Goal: Task Accomplishment & Management: Use online tool/utility

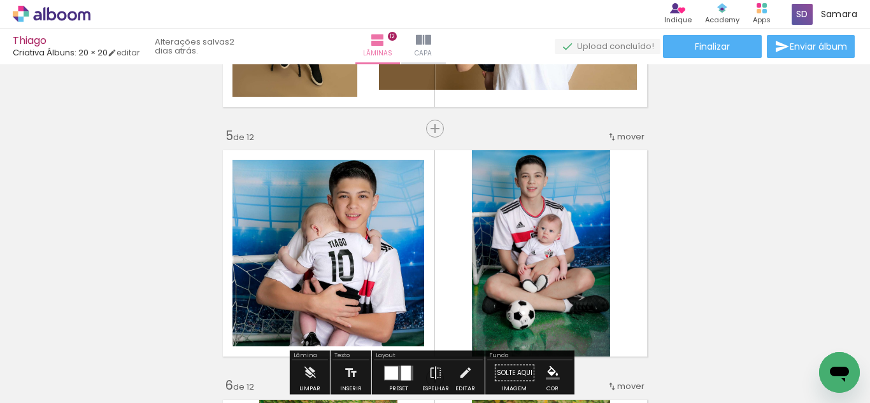
scroll to position [1083, 0]
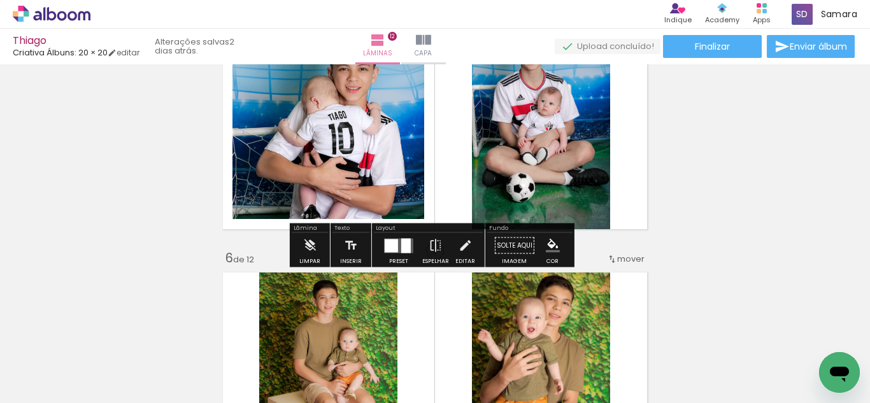
click at [386, 241] on div at bounding box center [391, 245] width 13 height 13
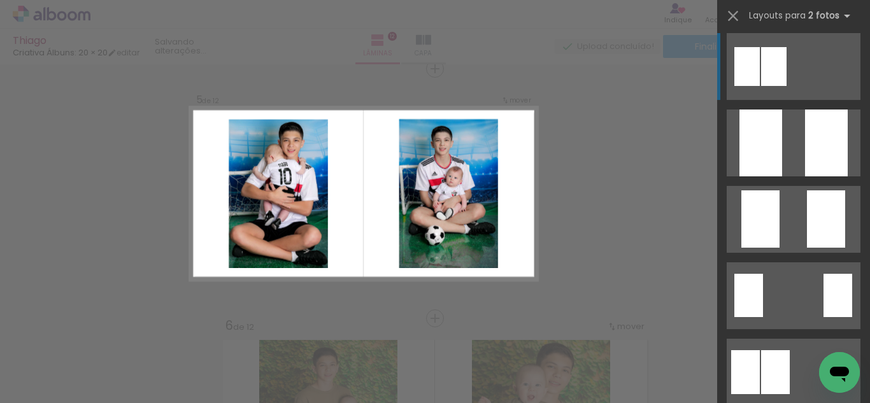
scroll to position [0, 0]
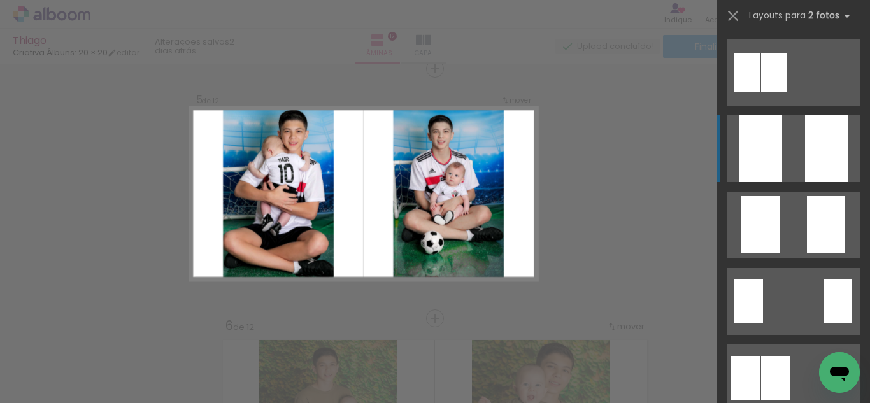
click at [770, 164] on div at bounding box center [761, 148] width 43 height 67
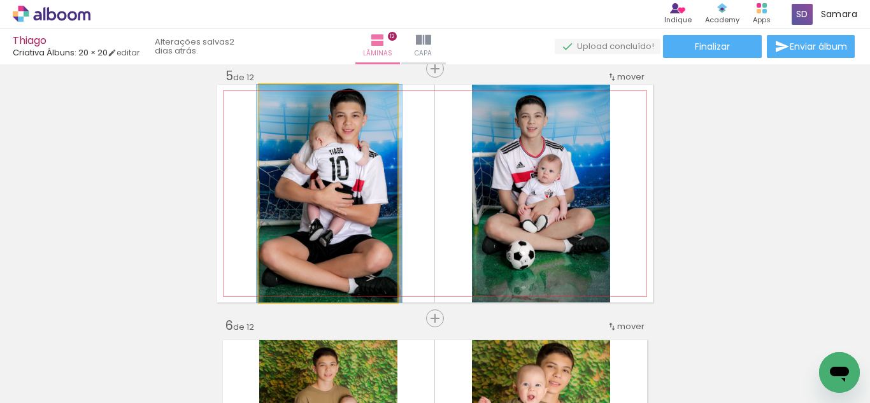
drag, startPoint x: 355, startPoint y: 155, endPoint x: 356, endPoint y: 170, distance: 15.3
click at [359, 170] on quentale-photo at bounding box center [328, 194] width 138 height 218
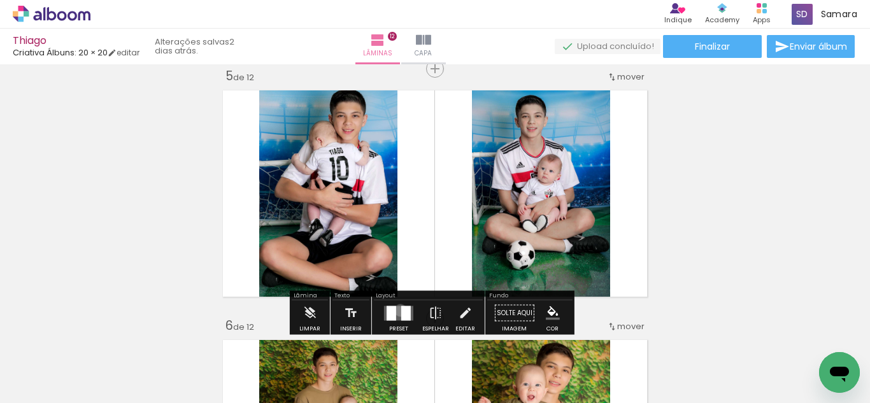
click at [398, 310] on quentale-layouter at bounding box center [398, 313] width 29 height 15
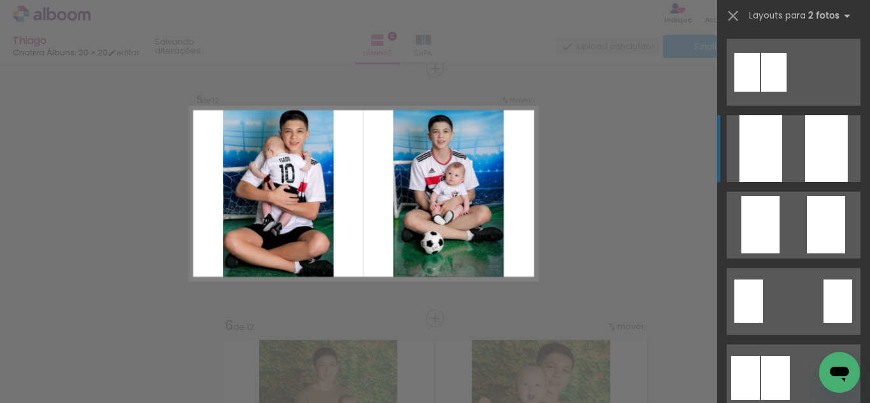
scroll to position [76, 0]
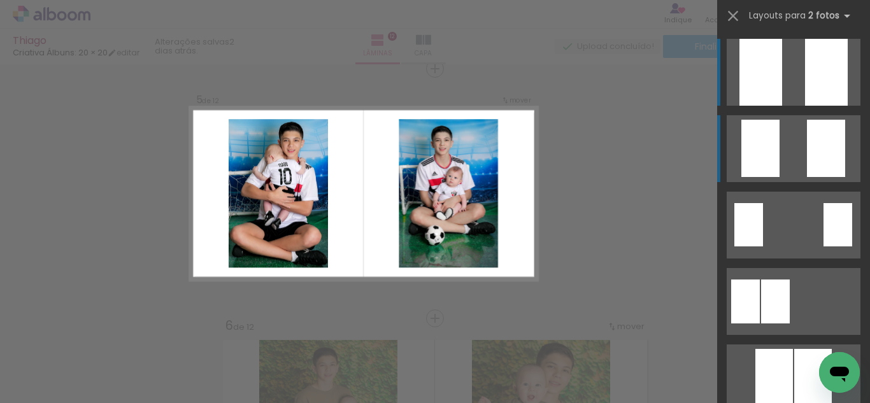
click at [747, 164] on div at bounding box center [761, 148] width 38 height 57
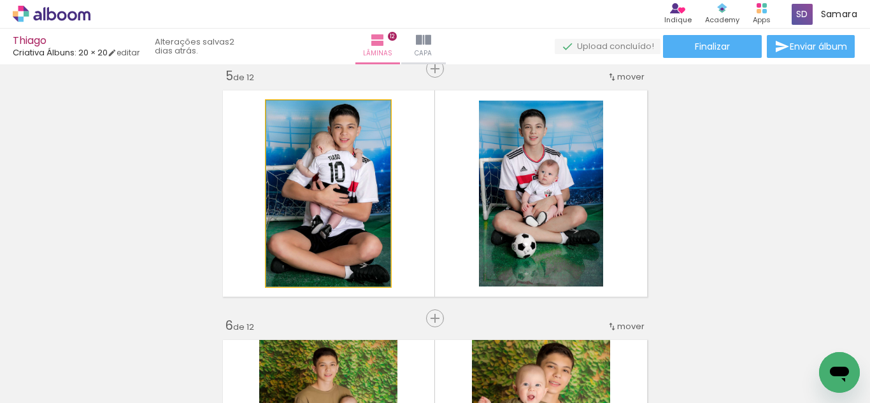
click at [351, 201] on quentale-photo at bounding box center [328, 194] width 124 height 186
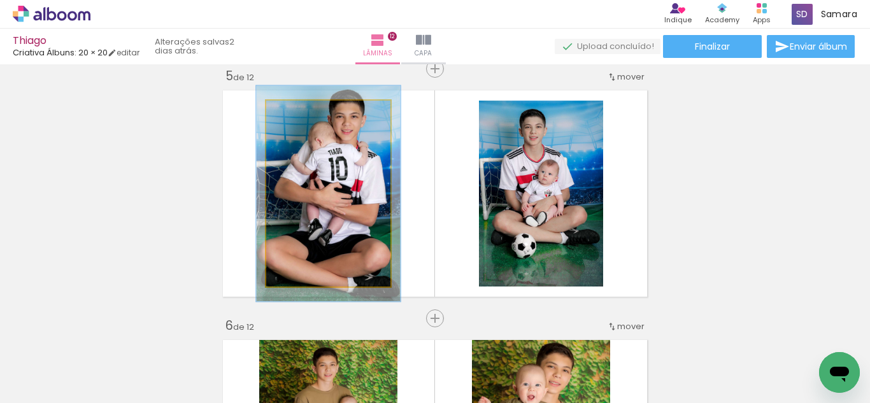
drag, startPoint x: 295, startPoint y: 119, endPoint x: 302, endPoint y: 119, distance: 7.0
click at [302, 119] on div at bounding box center [303, 114] width 20 height 20
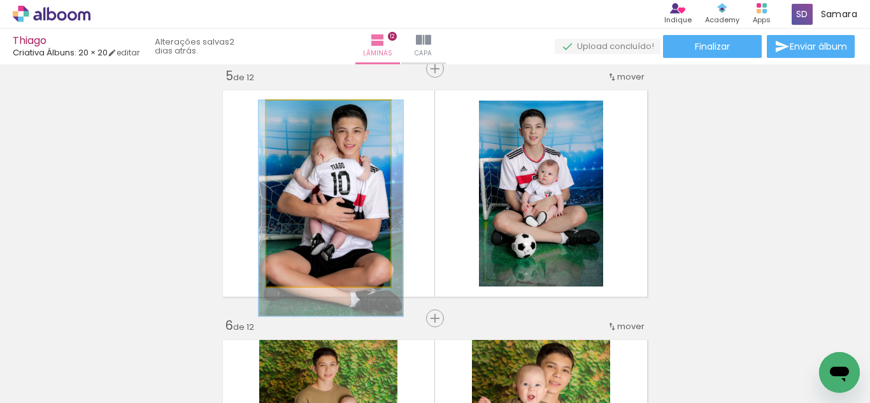
drag, startPoint x: 324, startPoint y: 157, endPoint x: 326, endPoint y: 172, distance: 14.9
click at [343, 171] on quentale-photo at bounding box center [328, 194] width 124 height 186
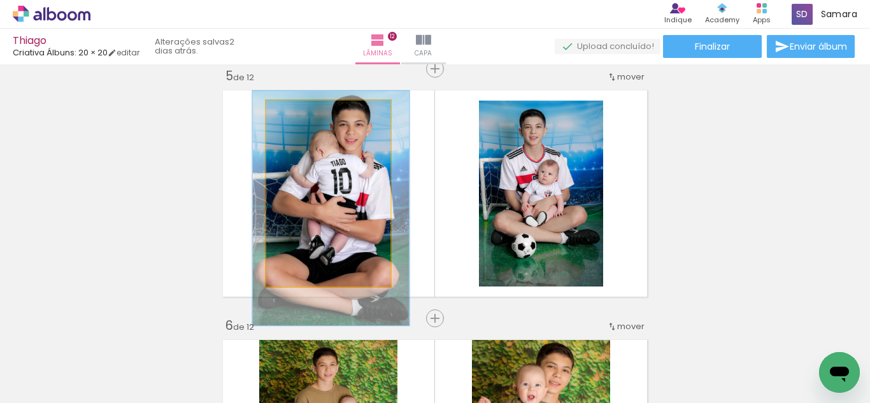
type paper-slider "126"
click at [308, 118] on div at bounding box center [309, 114] width 20 height 20
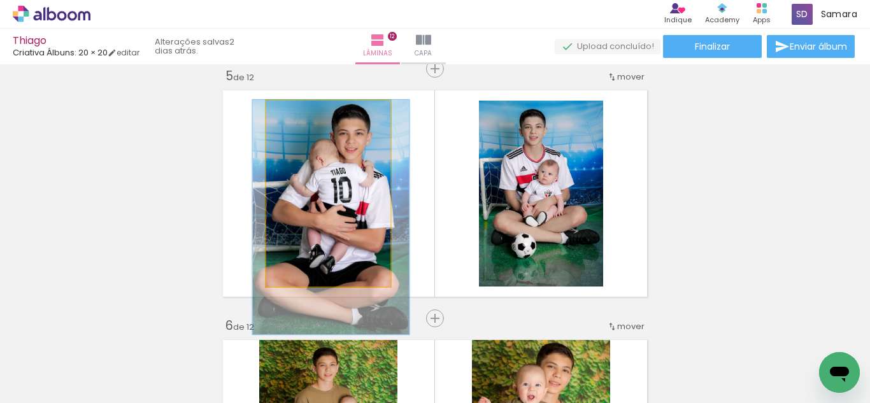
drag, startPoint x: 336, startPoint y: 146, endPoint x: 336, endPoint y: 158, distance: 12.1
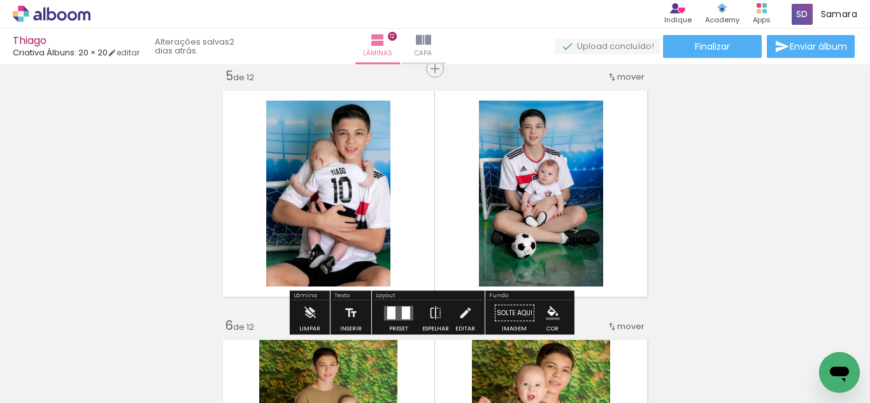
click at [400, 233] on quentale-layouter at bounding box center [435, 194] width 436 height 218
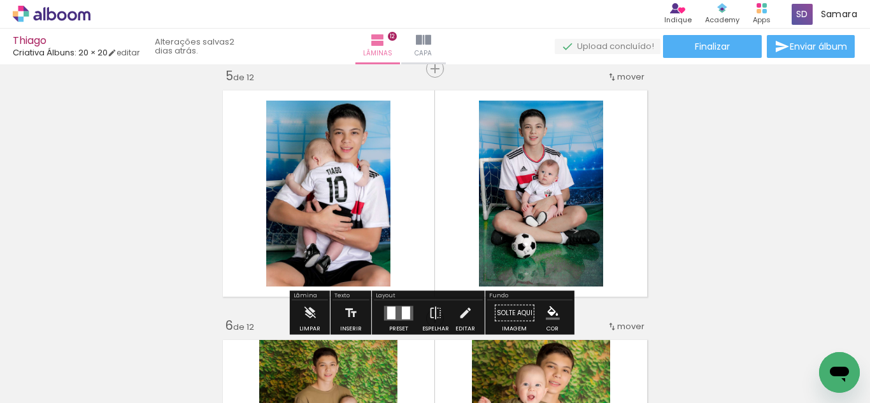
click at [401, 213] on quentale-layouter at bounding box center [435, 194] width 436 height 218
click at [422, 208] on quentale-layouter at bounding box center [435, 194] width 436 height 218
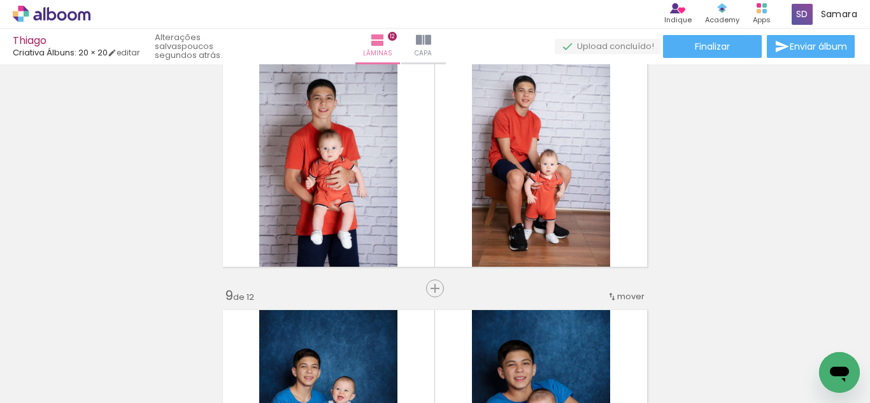
scroll to position [1780, 0]
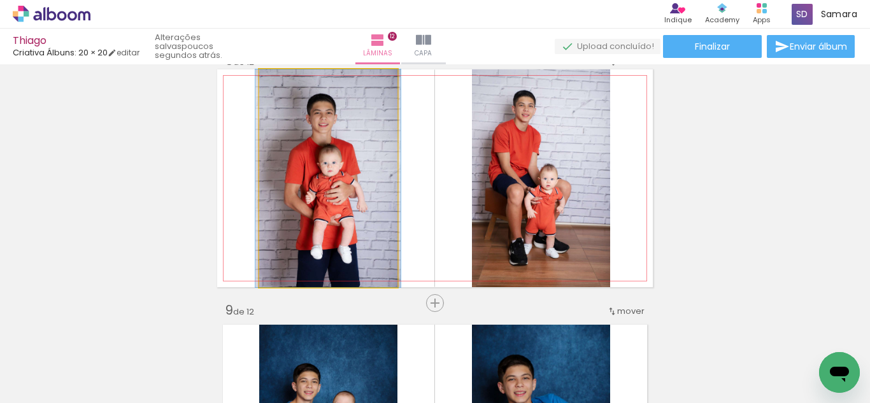
click at [358, 181] on quentale-photo at bounding box center [328, 178] width 138 height 218
drag, startPoint x: 310, startPoint y: 115, endPoint x: 294, endPoint y: 101, distance: 21.2
click at [309, 114] on quentale-photo at bounding box center [328, 178] width 138 height 218
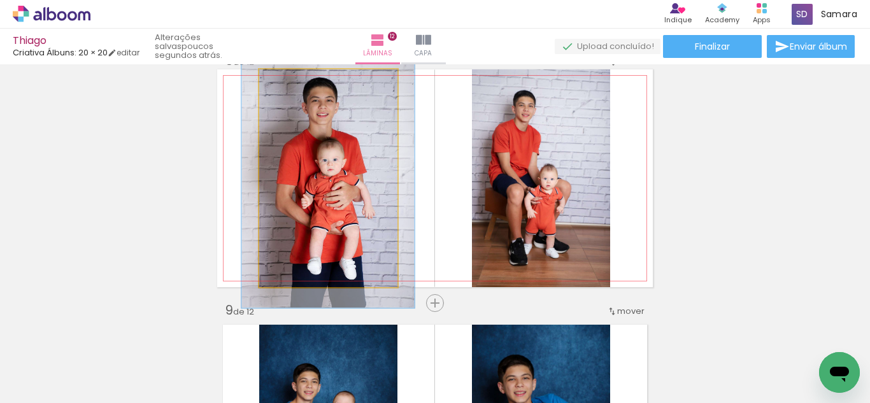
drag, startPoint x: 289, startPoint y: 87, endPoint x: 297, endPoint y: 87, distance: 8.3
click at [297, 87] on div at bounding box center [297, 83] width 20 height 20
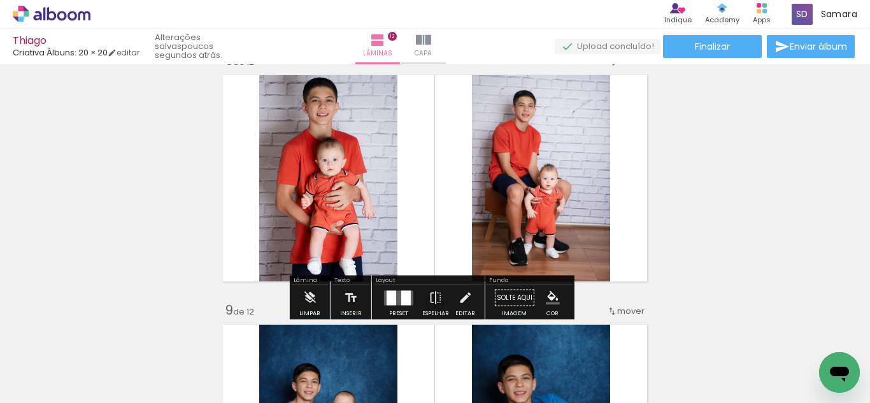
click at [218, 104] on quentale-layouter at bounding box center [435, 178] width 436 height 218
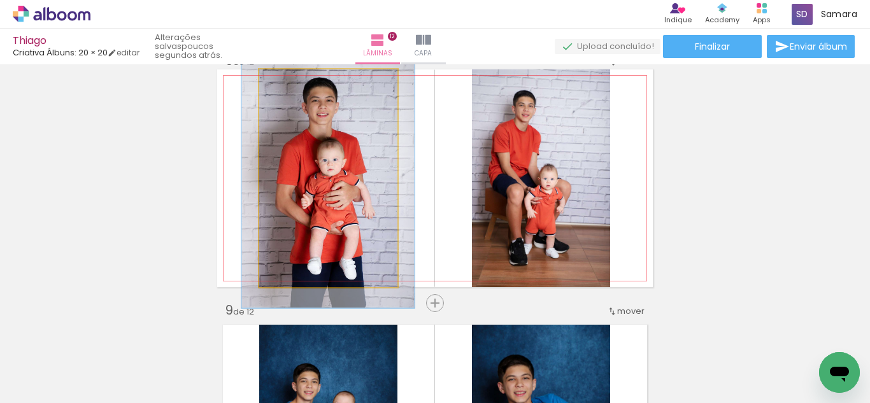
click at [354, 133] on quentale-photo at bounding box center [328, 178] width 138 height 218
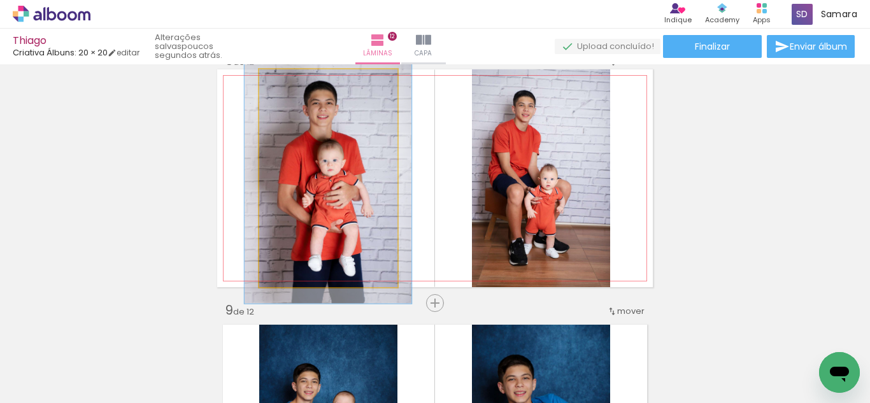
type paper-slider "115"
click at [294, 87] on div at bounding box center [297, 83] width 20 height 20
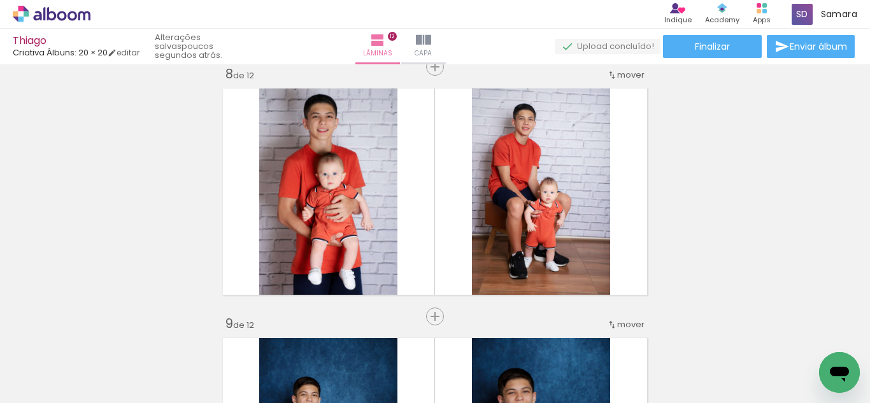
scroll to position [1759, 0]
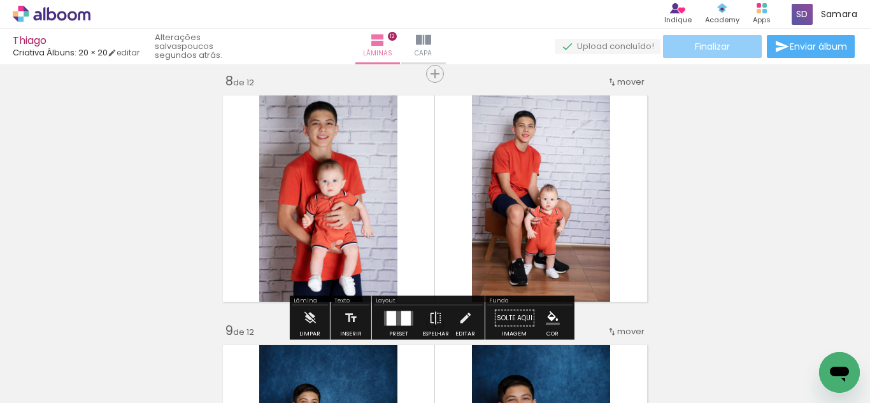
click at [675, 47] on paper-button "Finalizar" at bounding box center [712, 46] width 99 height 23
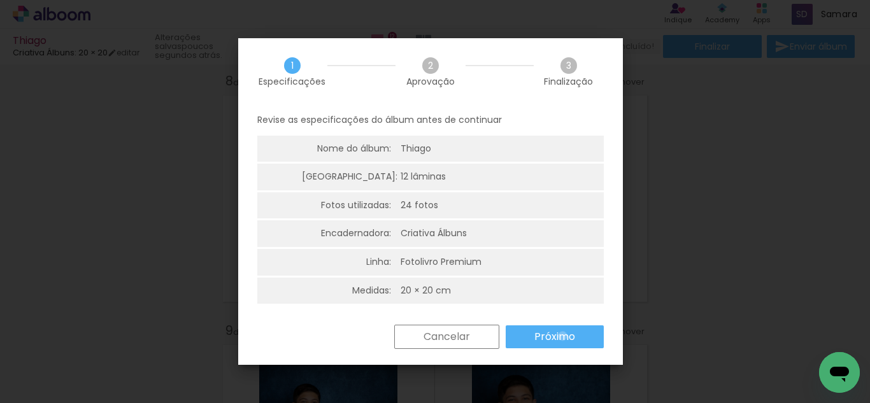
click at [0, 0] on slot "Próximo" at bounding box center [0, 0] width 0 height 0
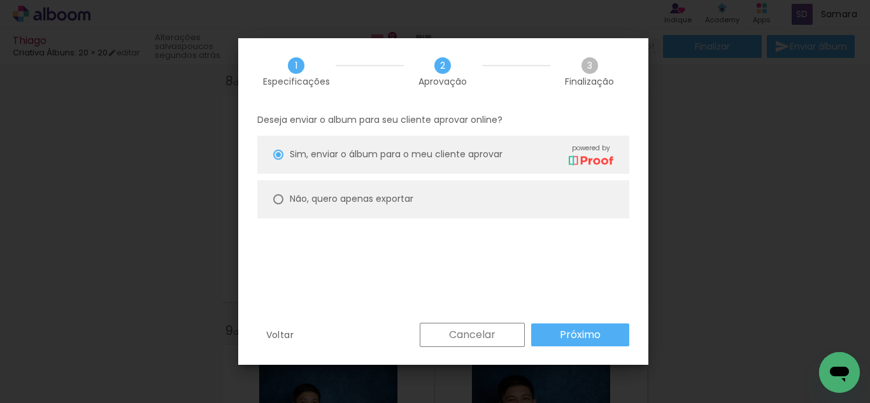
click at [0, 0] on slot "Próximo" at bounding box center [0, 0] width 0 height 0
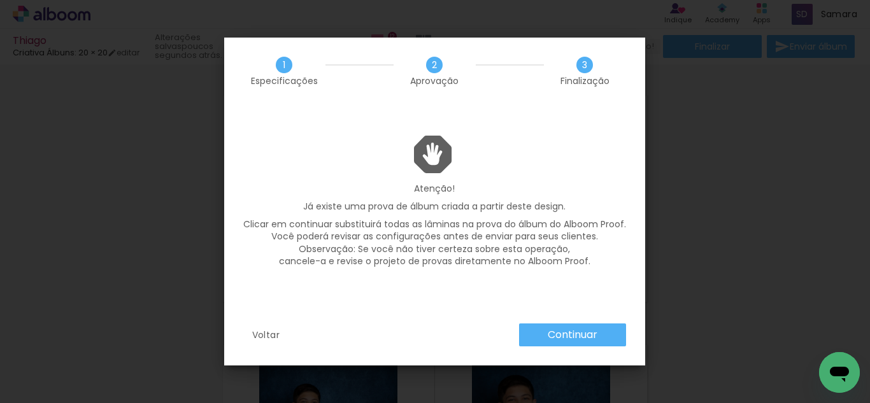
click at [0, 0] on slot "Continuar" at bounding box center [0, 0] width 0 height 0
